Goal: Transaction & Acquisition: Book appointment/travel/reservation

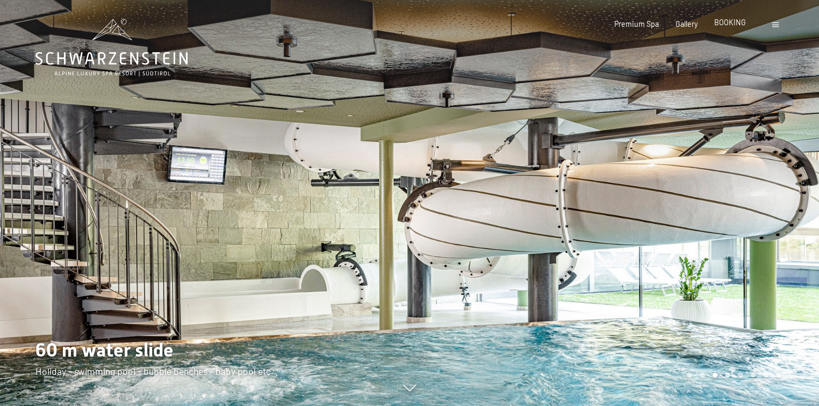
click at [728, 24] on span "BOOKING" at bounding box center [730, 22] width 32 height 9
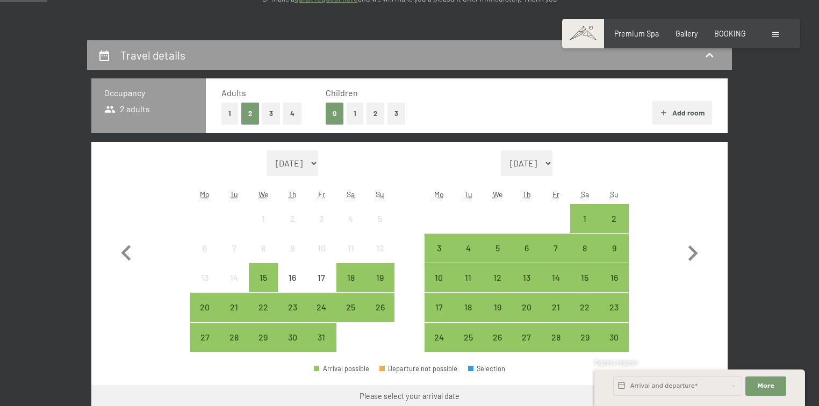
scroll to position [266, 0]
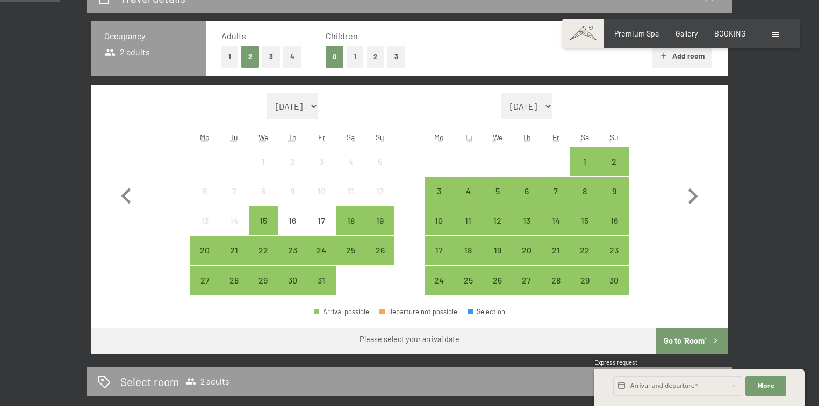
click at [377, 53] on button "2" at bounding box center [375, 57] width 18 height 22
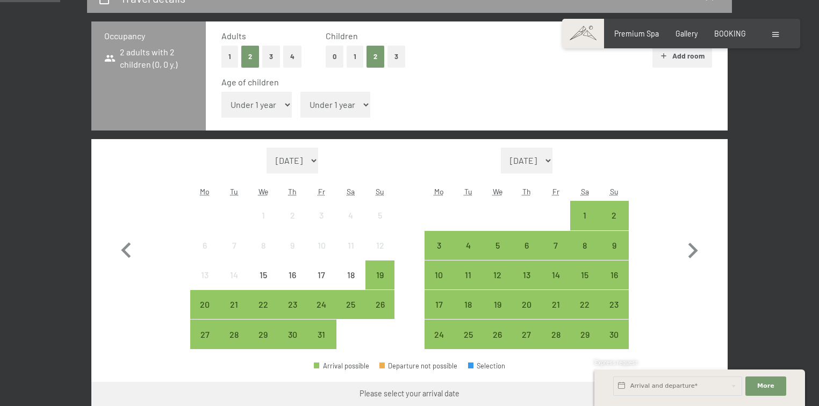
click at [286, 103] on select "Under 1 year 1 year 2 years 3 years 4 years 5 years 6 years 7 years 8 years 9 y…" at bounding box center [256, 105] width 70 height 26
select select "8"
click at [221, 92] on select "Under 1 year 1 year 2 years 3 years 4 years 5 years 6 years 7 years 8 years 9 y…" at bounding box center [256, 105] width 70 height 26
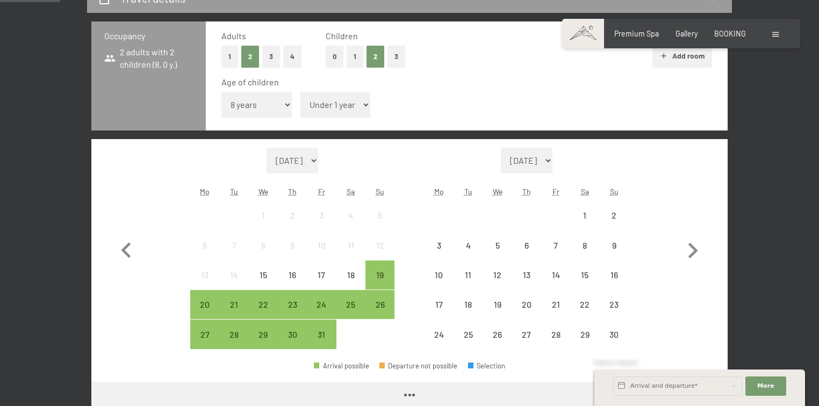
click at [327, 100] on select "Under 1 year 1 year 2 years 3 years 4 years 5 years 6 years 7 years 8 years 9 y…" at bounding box center [335, 105] width 70 height 26
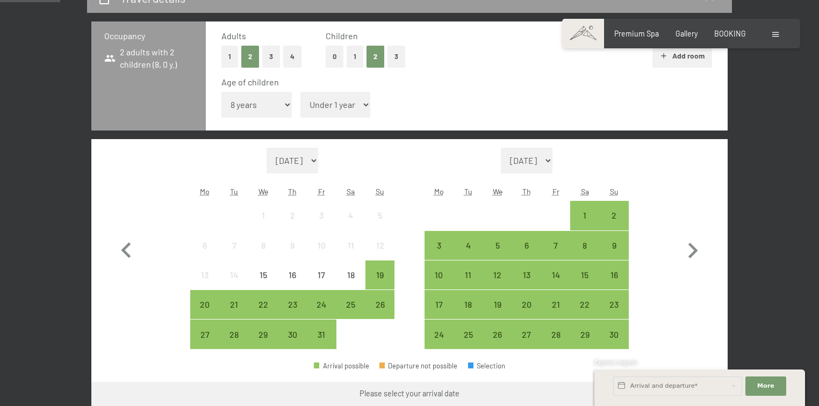
select select "2"
click at [300, 92] on select "Under 1 year 1 year 2 years 3 years 4 years 5 years 6 years 7 years 8 years 9 y…" at bounding box center [335, 105] width 70 height 26
click at [693, 249] on icon "button" at bounding box center [692, 250] width 31 height 31
select select "[DATE]"
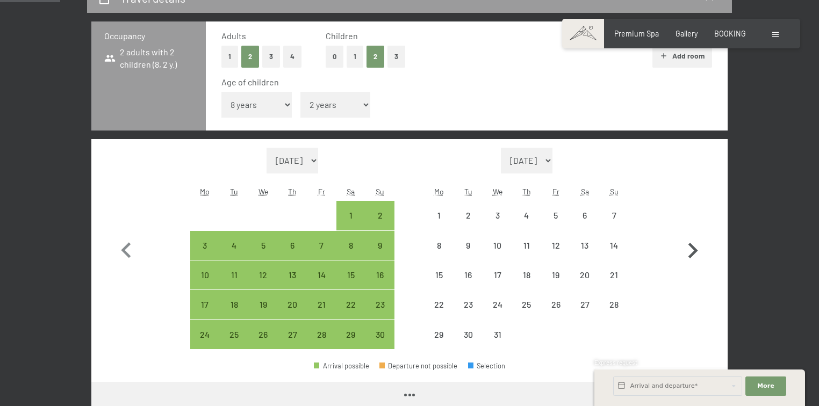
select select "[DATE]"
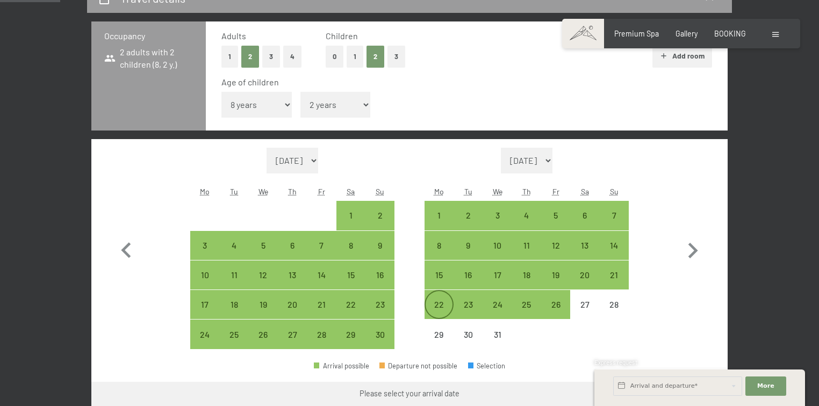
click at [440, 309] on div "22" at bounding box center [438, 313] width 27 height 27
select select "[DATE]"
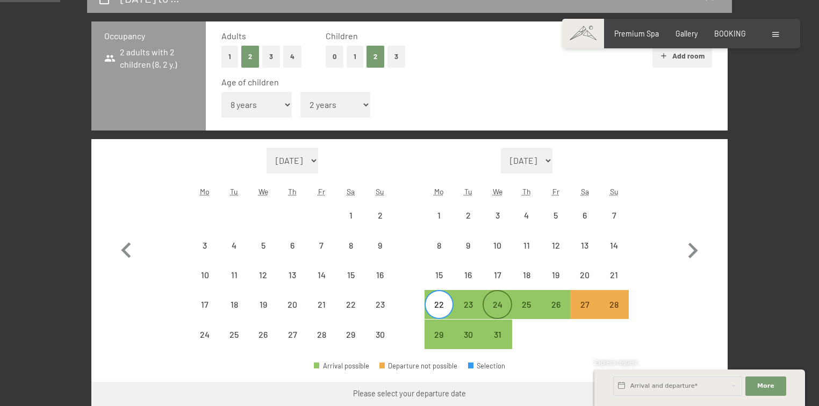
click at [490, 301] on div "24" at bounding box center [496, 313] width 27 height 27
select select "[DATE]"
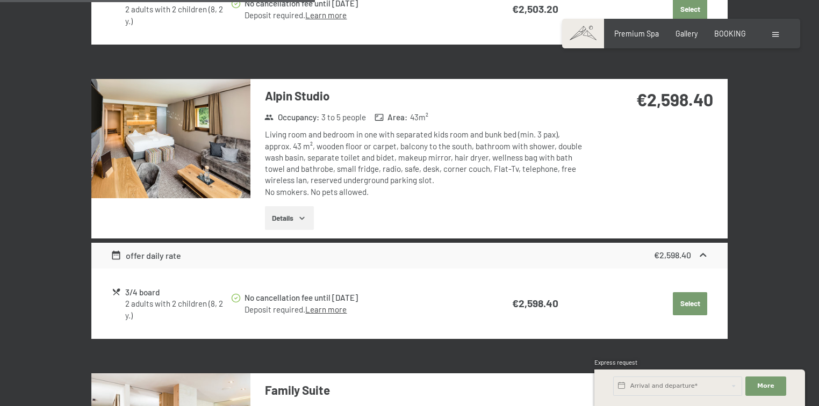
scroll to position [1268, 0]
